Goal: Task Accomplishment & Management: Use online tool/utility

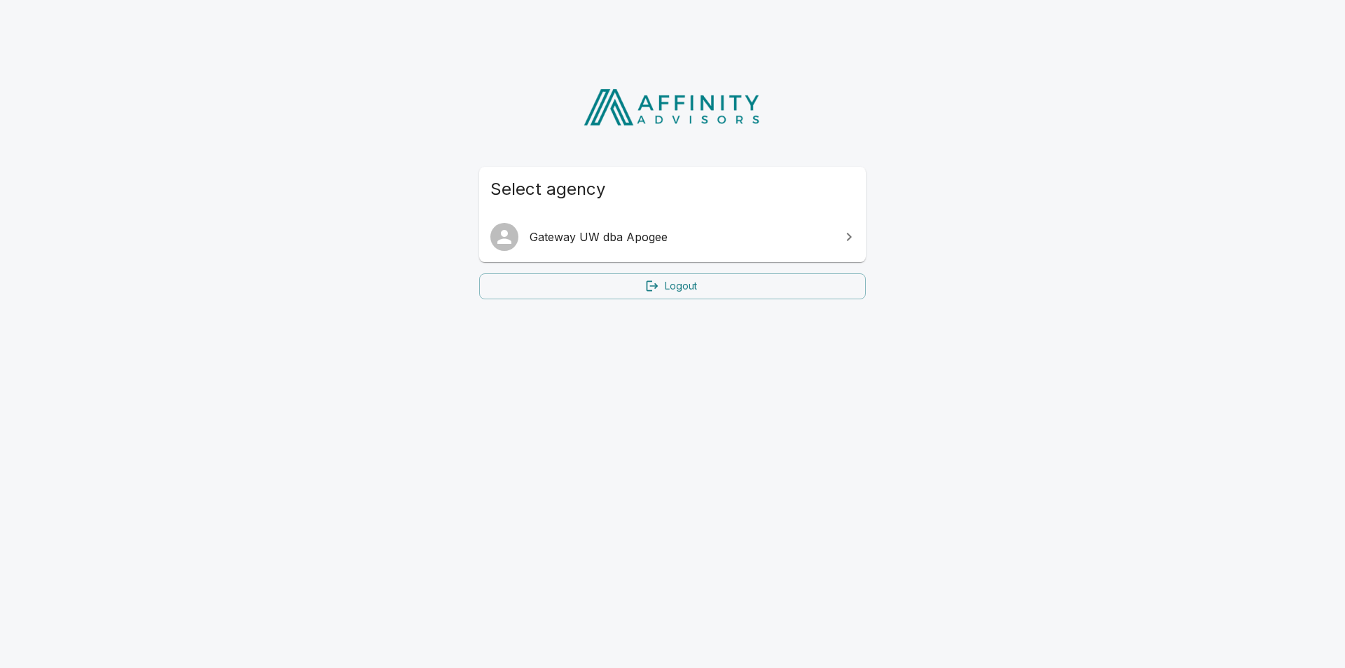
click at [642, 244] on span "Gateway UW dba Apogee" at bounding box center [681, 236] width 303 height 17
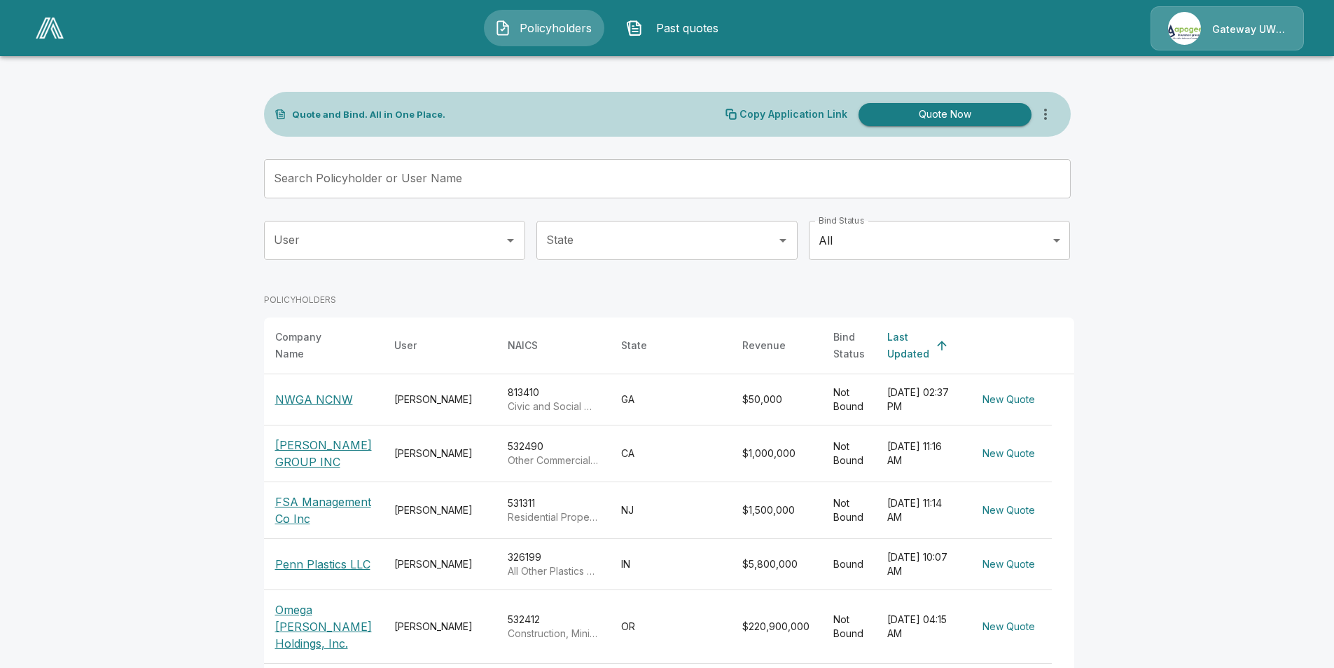
click at [430, 165] on div "Search Policyholder or User Name Search Policyholder or User Name" at bounding box center [667, 178] width 807 height 39
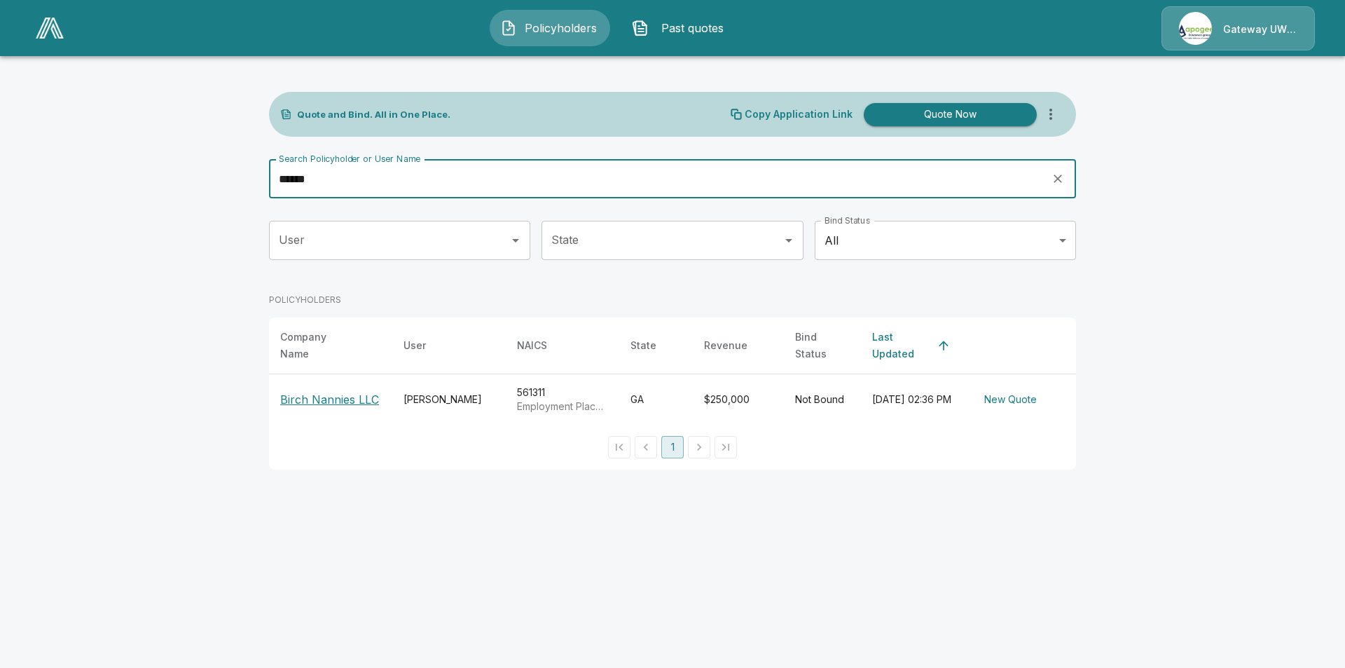
type input "*****"
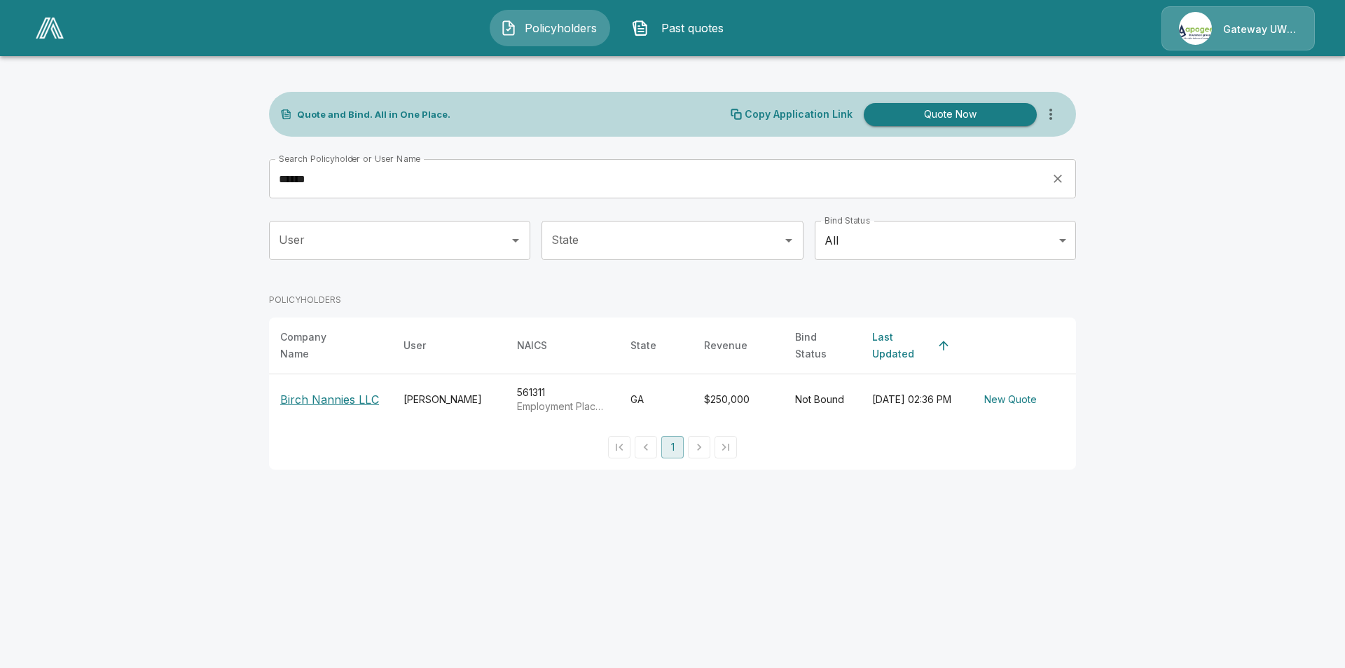
click at [352, 401] on p "Birch Nannies LLC" at bounding box center [329, 399] width 99 height 17
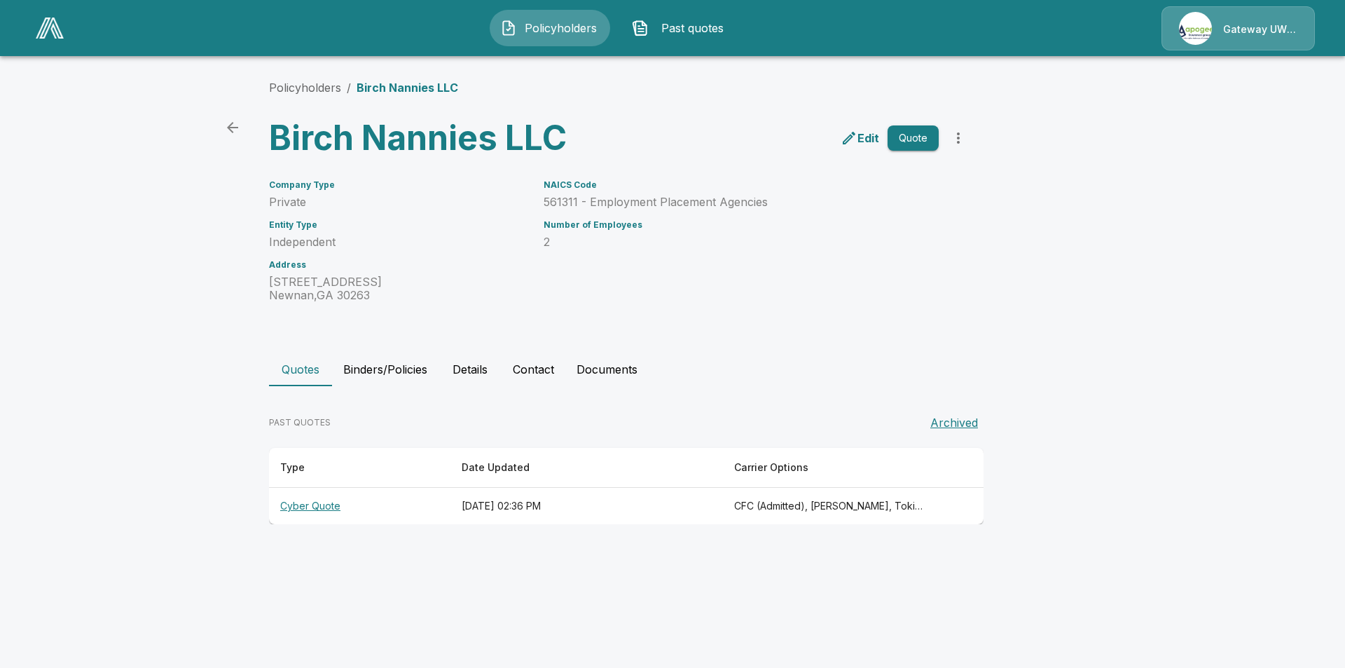
click at [705, 498] on th "[DATE] 02:36 PM" at bounding box center [586, 506] width 272 height 37
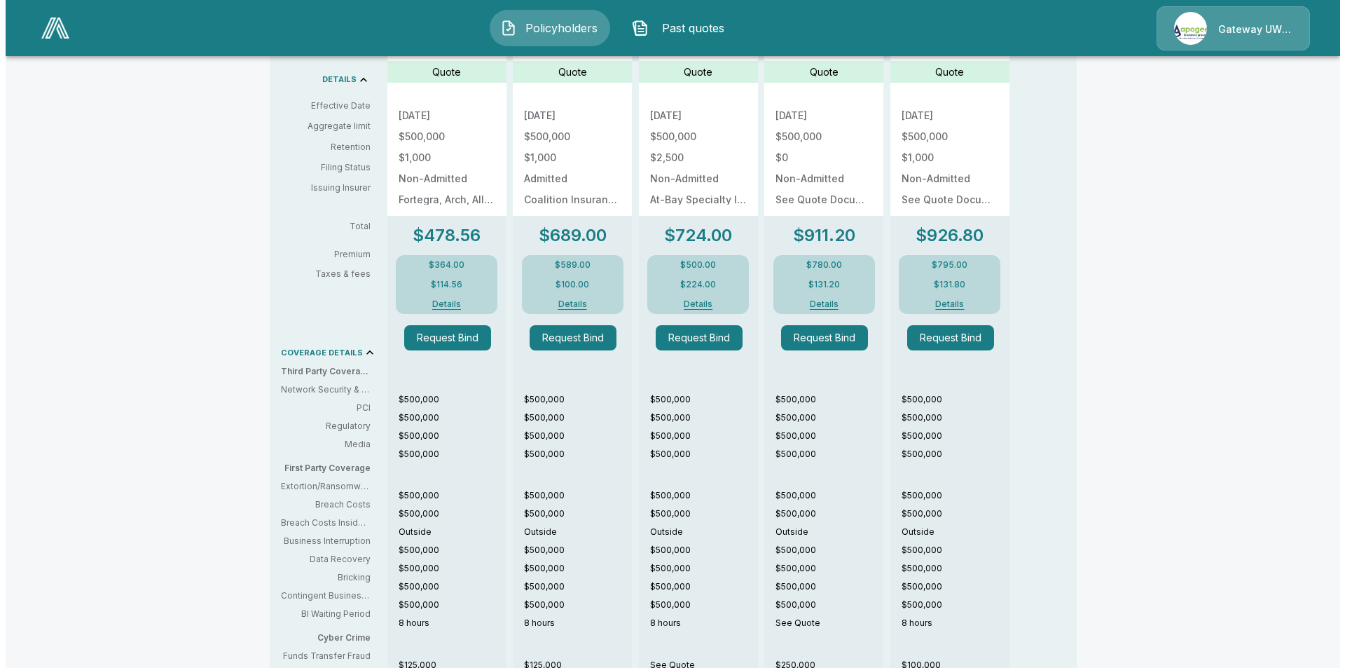
scroll to position [103, 0]
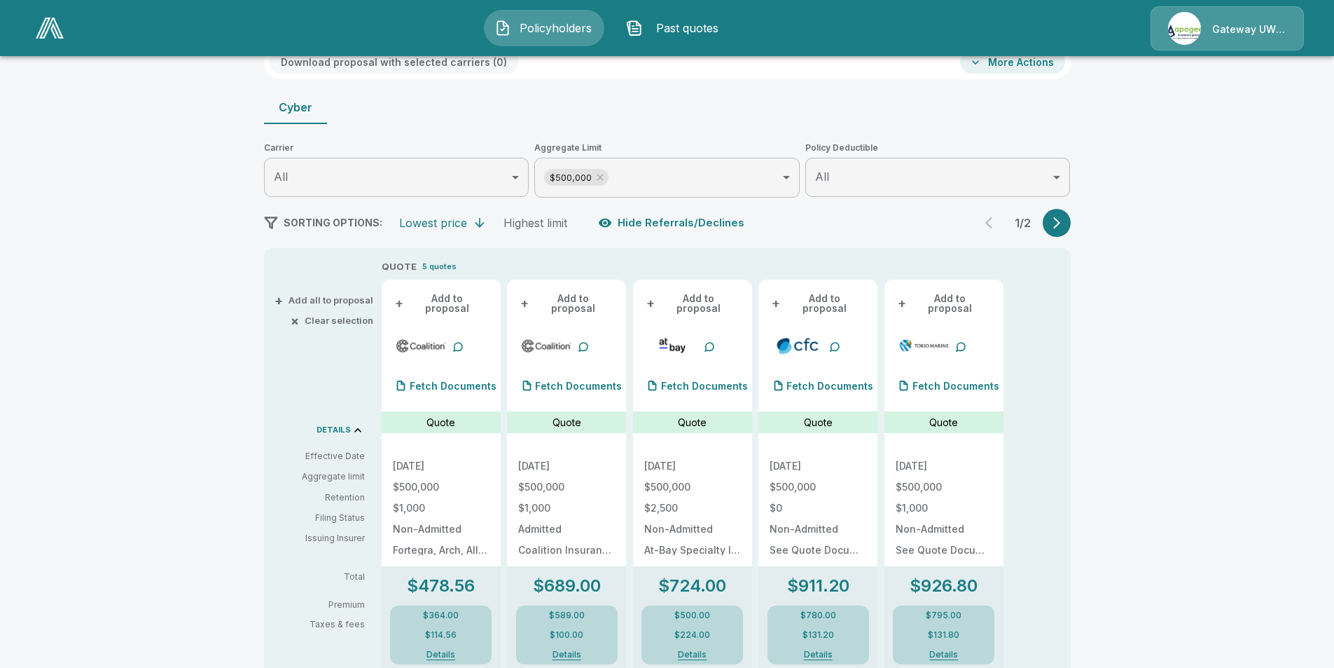
click at [1001, 59] on button "More Actions" at bounding box center [1012, 61] width 105 height 23
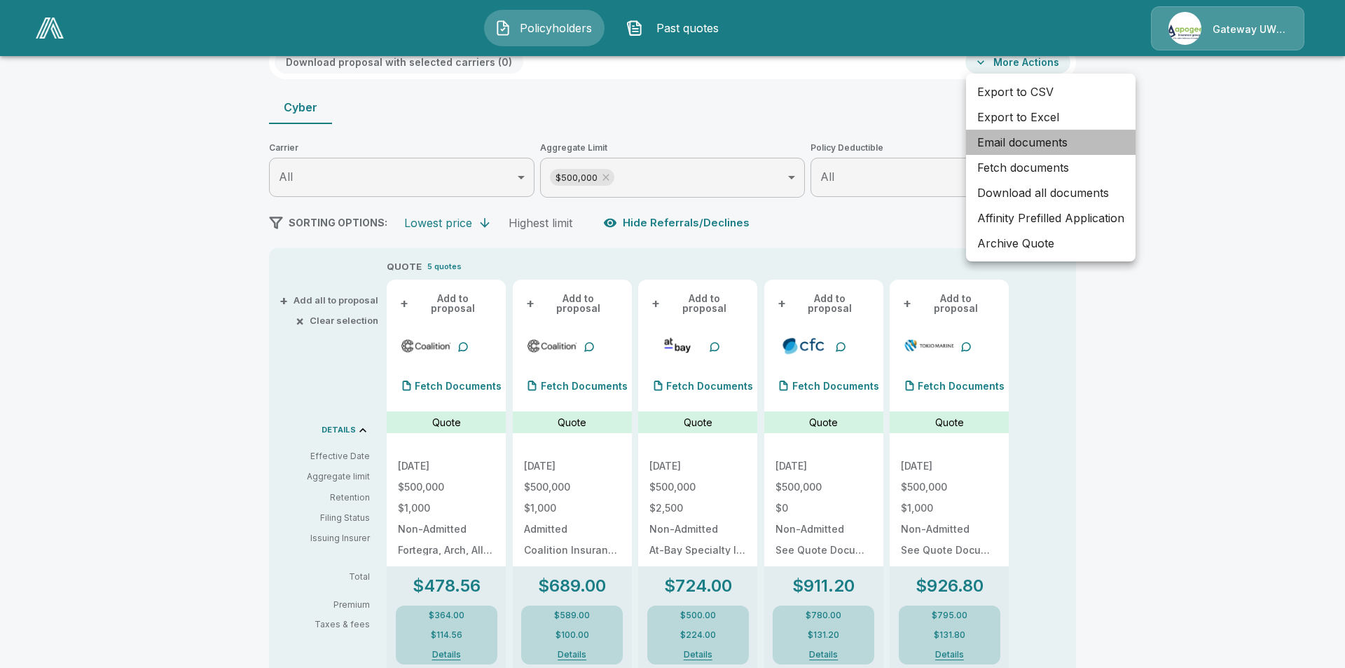
click at [1032, 151] on li "Email documents" at bounding box center [1051, 142] width 170 height 25
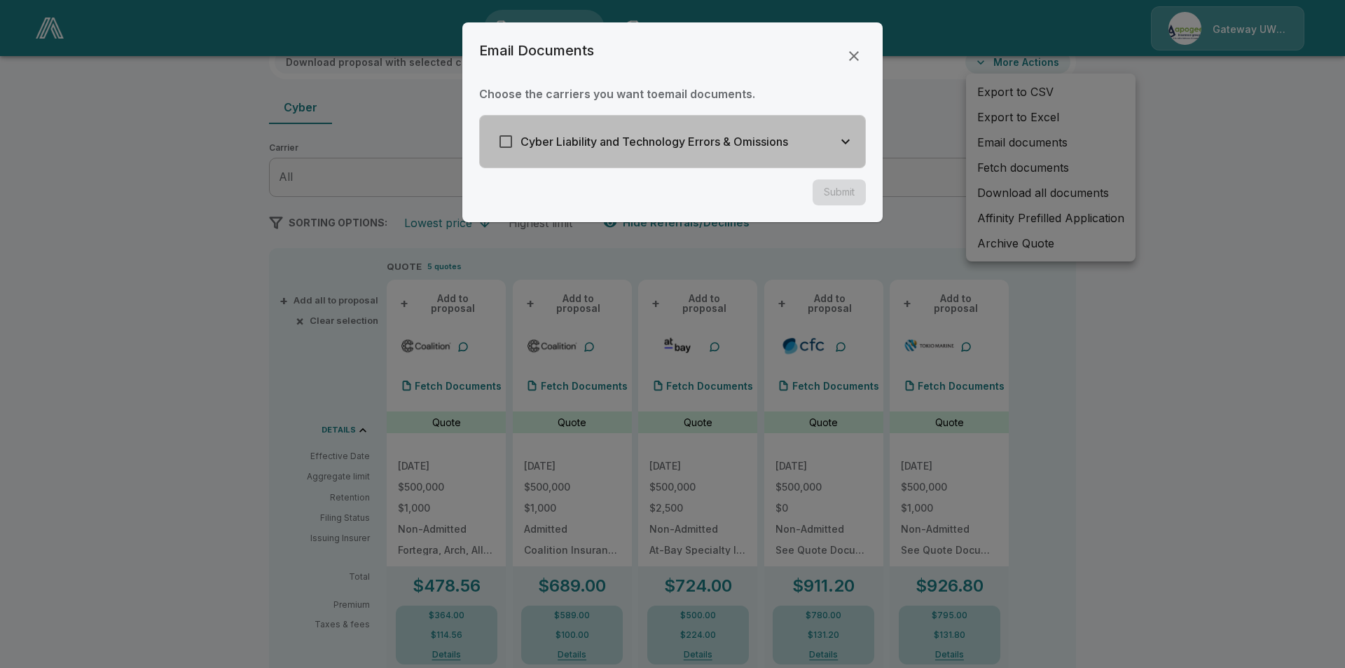
click at [629, 145] on h6 "Cyber Liability and Technology Errors & Omissions" at bounding box center [654, 142] width 268 height 20
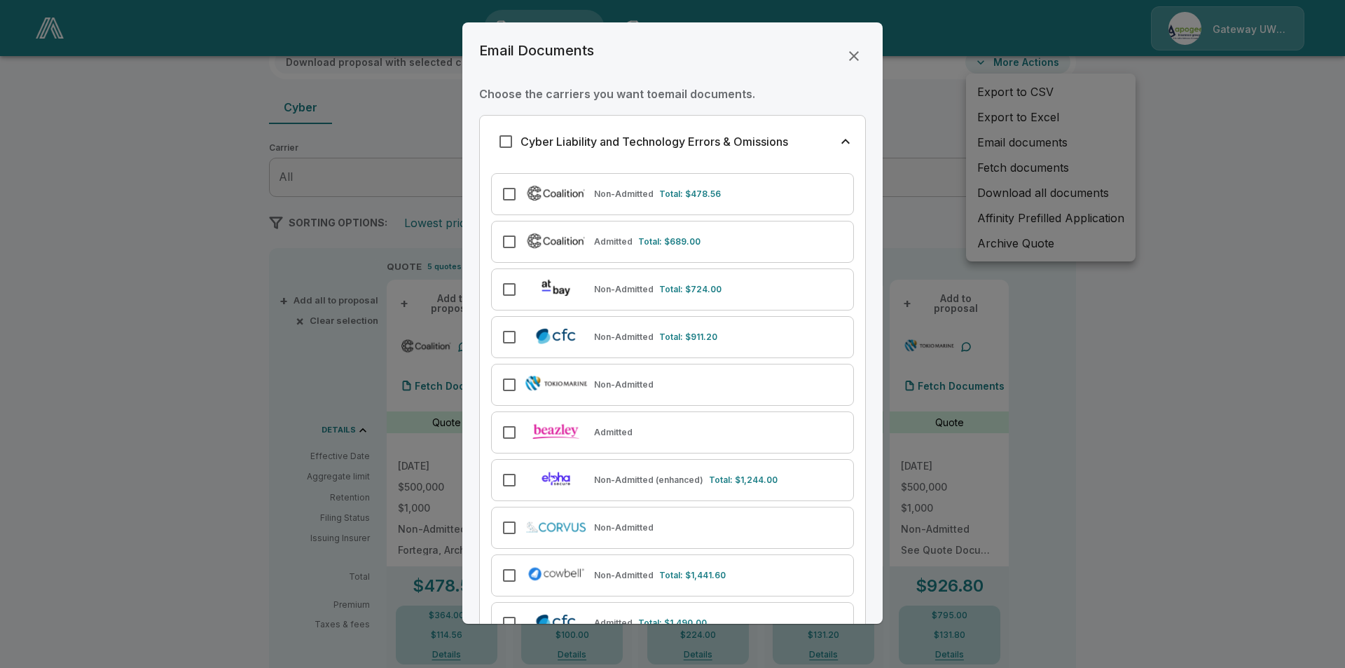
click at [553, 195] on img at bounding box center [556, 193] width 64 height 20
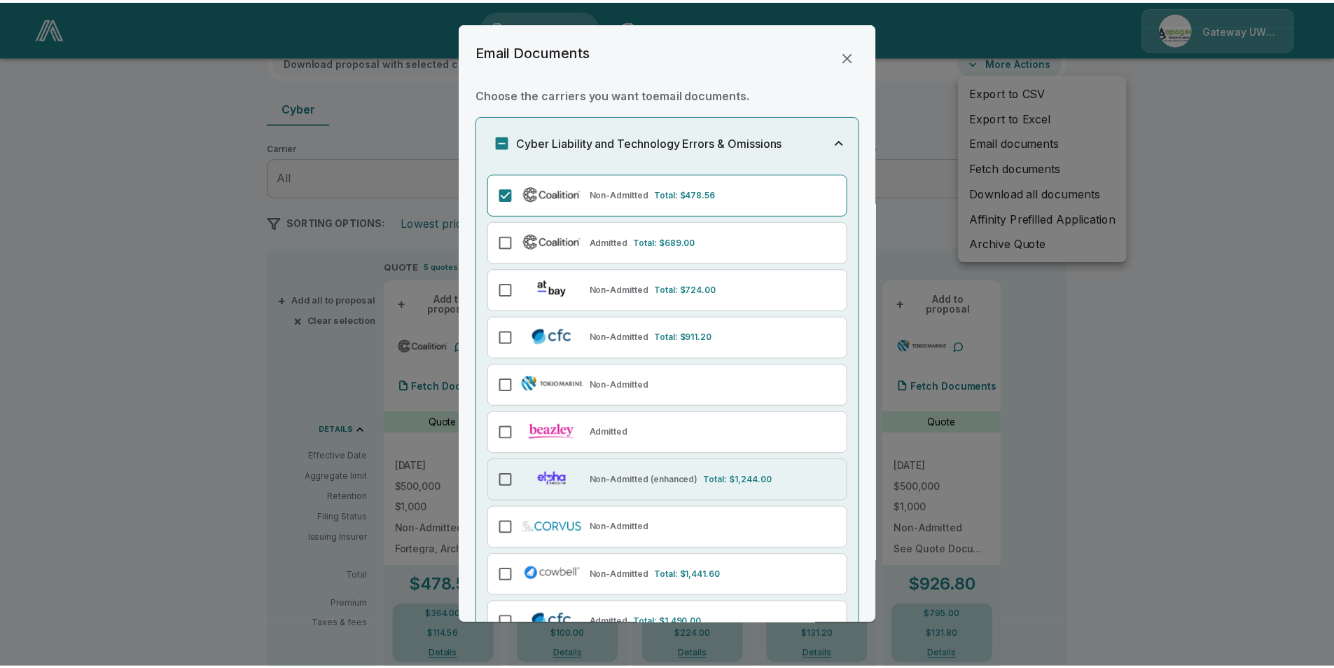
scroll to position [139, 0]
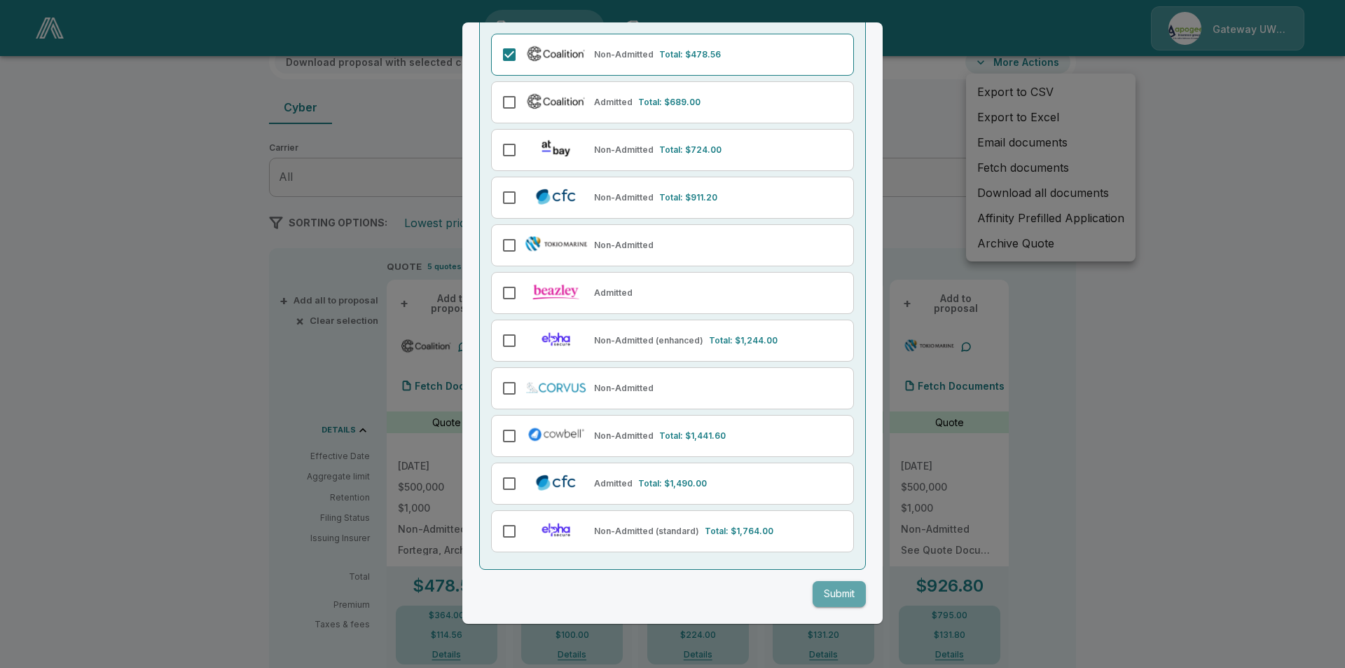
click at [817, 599] on button "Submit" at bounding box center [839, 594] width 53 height 26
